Goal: Task Accomplishment & Management: Use online tool/utility

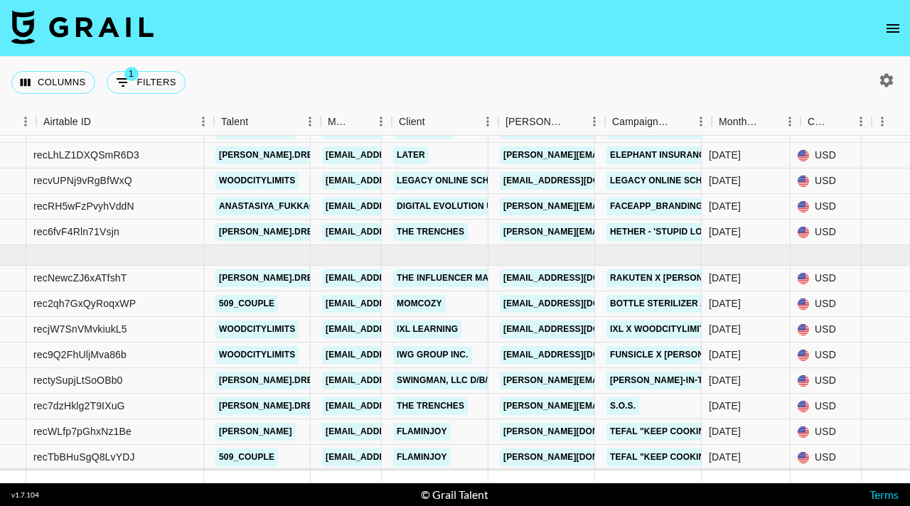
scroll to position [387, 59]
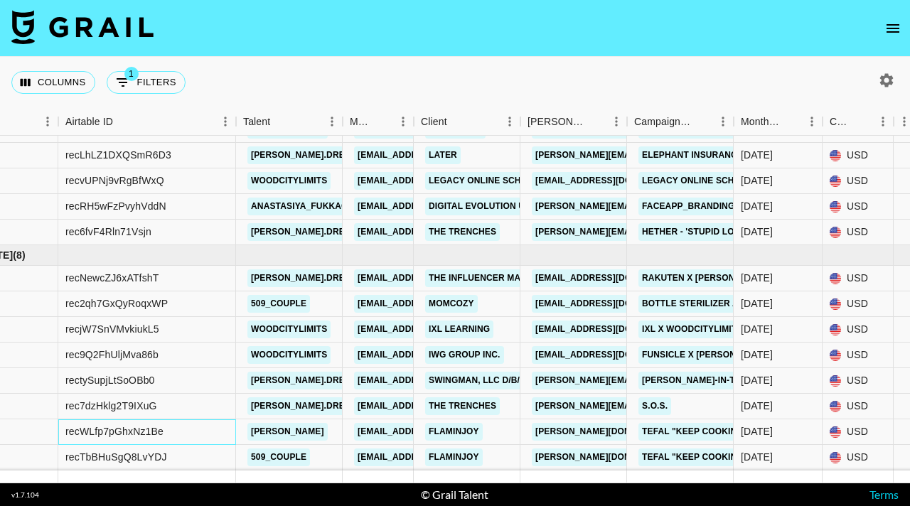
click at [114, 433] on div "recWLfp7pGhxNz1Be" at bounding box center [114, 431] width 98 height 14
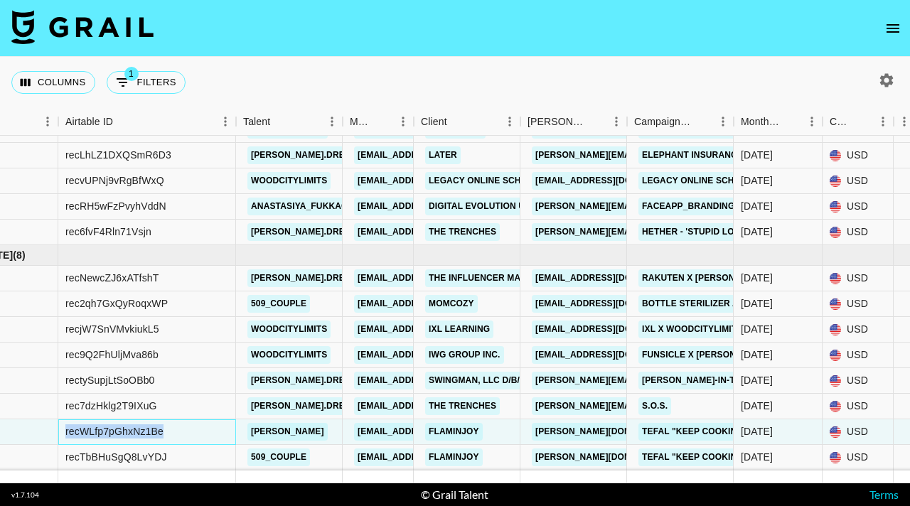
click at [114, 433] on div "recWLfp7pGhxNz1Be" at bounding box center [114, 431] width 98 height 14
copy div "recWLfp7pGhxNz1Be"
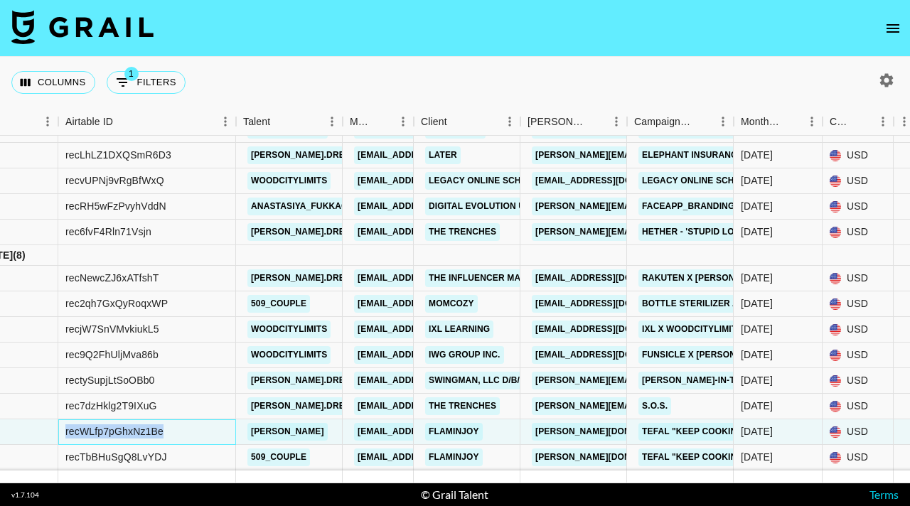
copy div "recWLfp7pGhxNz1Be"
